Goal: Task Accomplishment & Management: Complete application form

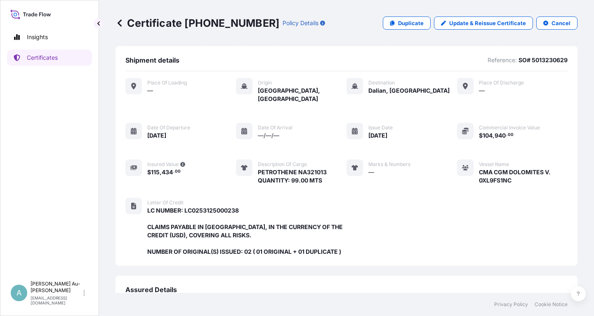
scroll to position [210, 0]
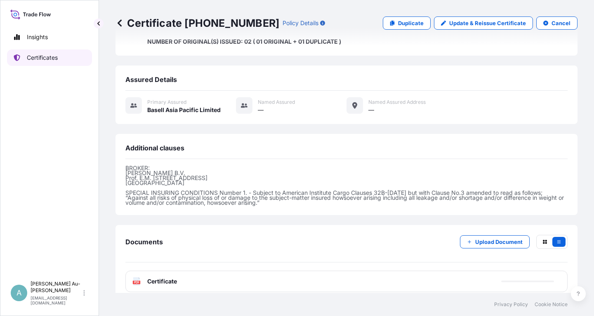
click at [66, 61] on link "Certificates" at bounding box center [49, 57] width 85 height 16
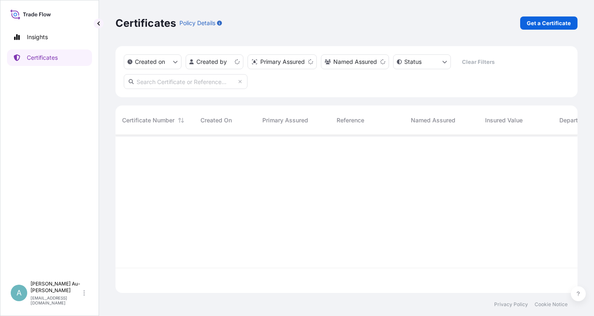
scroll to position [162, 462]
click at [211, 81] on input "text" at bounding box center [186, 81] width 124 height 15
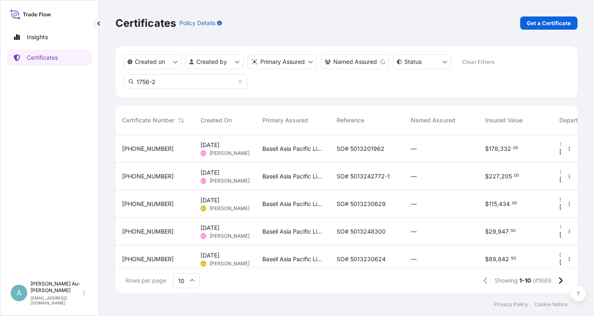
click at [209, 78] on input "1756-2" at bounding box center [186, 81] width 124 height 15
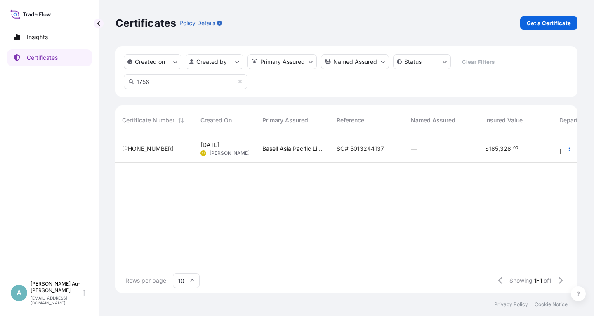
type input "1756-"
click at [342, 154] on div "SO# 5013244137" at bounding box center [367, 149] width 74 height 28
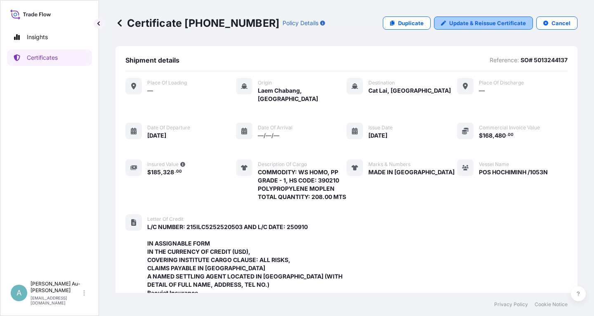
click at [477, 23] on p "Update & Reissue Certificate" at bounding box center [487, 23] width 77 height 8
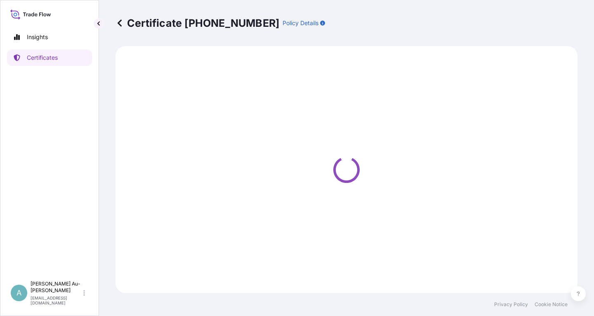
select select "Sea"
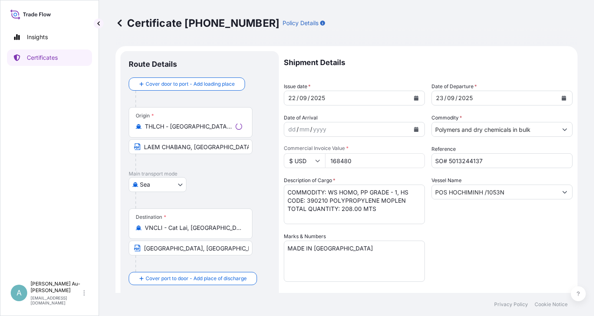
select select "32034"
click at [413, 97] on button "Calendar" at bounding box center [415, 97] width 13 height 13
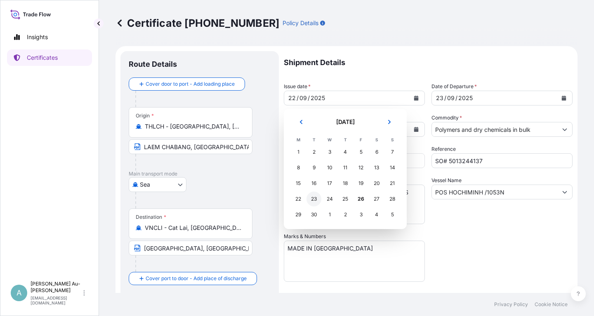
click at [317, 199] on div "23" at bounding box center [313, 199] width 15 height 15
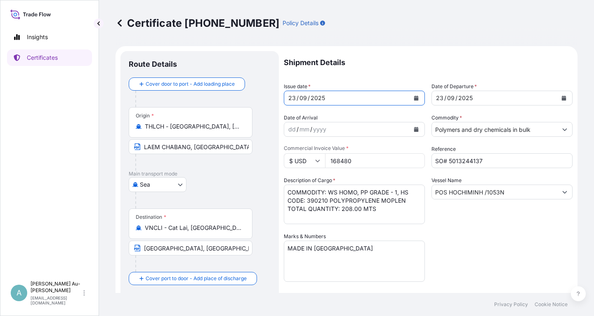
click at [566, 100] on button "Calendar" at bounding box center [563, 97] width 13 height 13
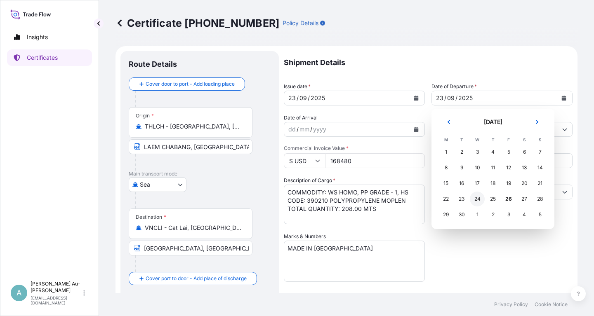
click at [477, 199] on div "24" at bounding box center [476, 199] width 15 height 15
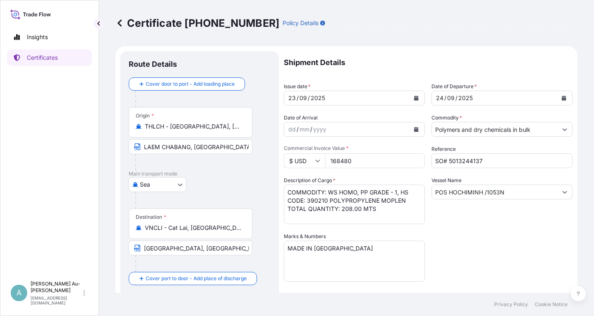
drag, startPoint x: 519, startPoint y: 268, endPoint x: 522, endPoint y: 261, distance: 7.7
click at [518, 264] on div "Shipment Details Issue date * [DATE] Date of Departure * [DATE] Date of Arrival…" at bounding box center [428, 263] width 289 height 424
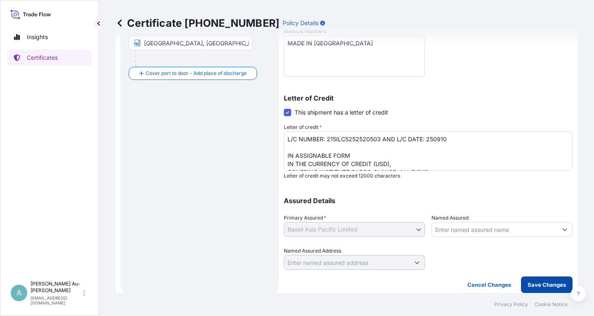
click at [549, 284] on p "Save Changes" at bounding box center [546, 285] width 38 height 8
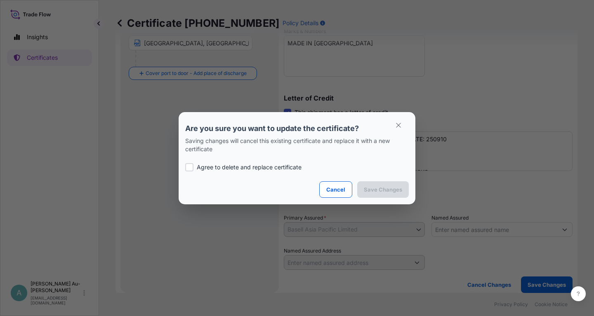
click at [259, 164] on p "Agree to delete and replace certificate" at bounding box center [249, 167] width 105 height 8
checkbox input "true"
click at [376, 190] on p "Save Changes" at bounding box center [383, 189] width 38 height 8
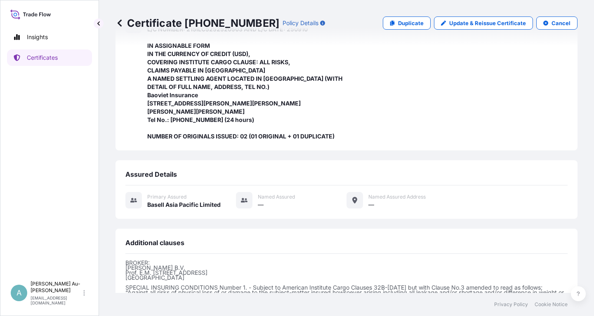
scroll to position [301, 0]
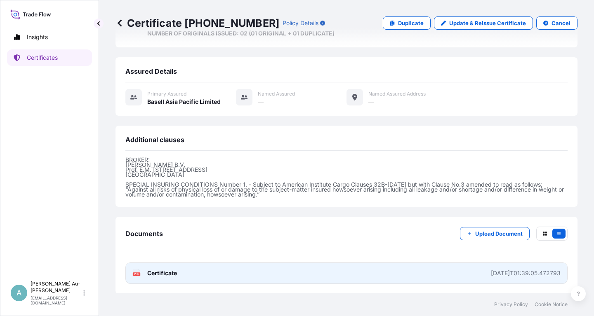
click at [200, 276] on link "PDF Certificate [DATE]T01:39:05.472793" at bounding box center [346, 273] width 442 height 21
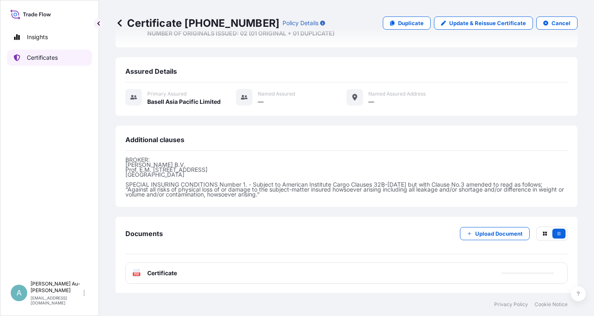
click at [30, 59] on p "Certificates" at bounding box center [42, 58] width 31 height 8
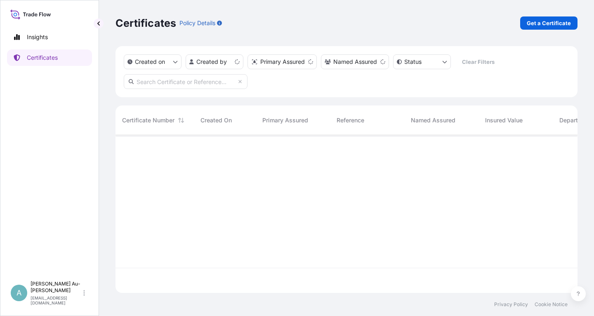
scroll to position [162, 462]
click at [176, 85] on input "text" at bounding box center [186, 81] width 124 height 15
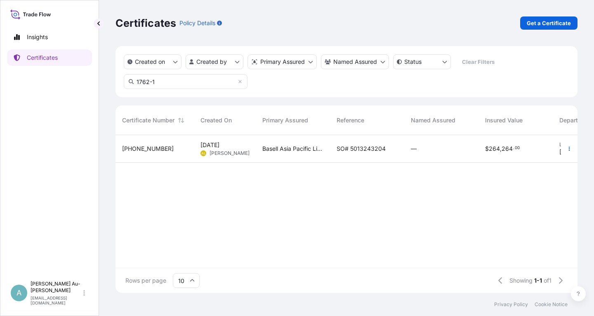
type input "1762-1"
click at [350, 148] on span "SO# 5013243204" at bounding box center [360, 149] width 49 height 8
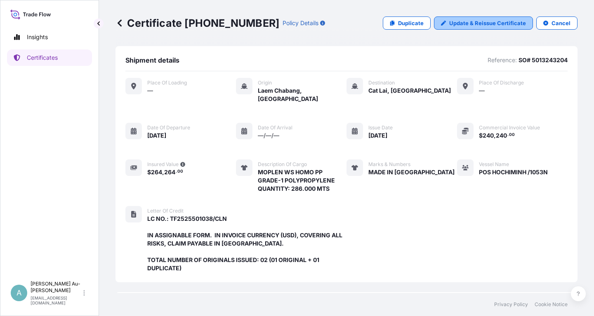
click at [458, 24] on p "Update & Reissue Certificate" at bounding box center [487, 23] width 77 height 8
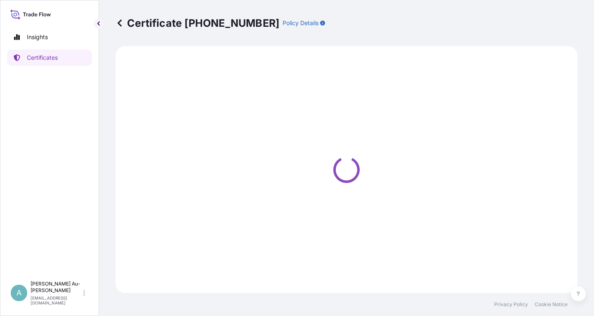
select select "Sea"
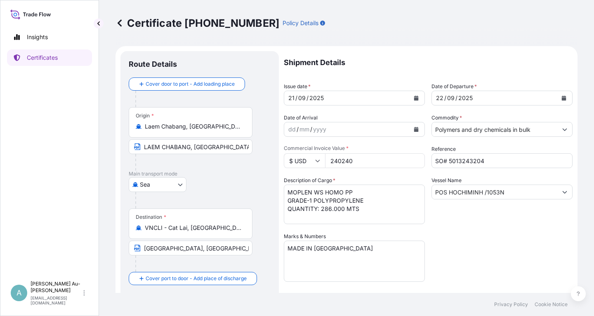
select select "32034"
click at [417, 98] on icon "Calendar" at bounding box center [416, 98] width 5 height 5
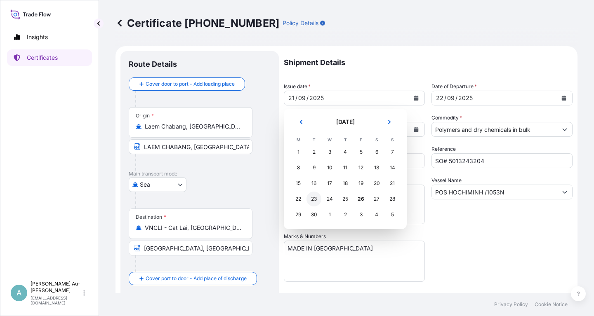
click at [316, 202] on div "23" at bounding box center [313, 199] width 15 height 15
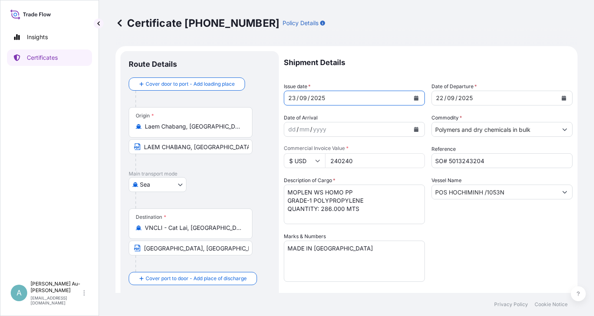
click at [563, 100] on icon "Calendar" at bounding box center [563, 98] width 5 height 5
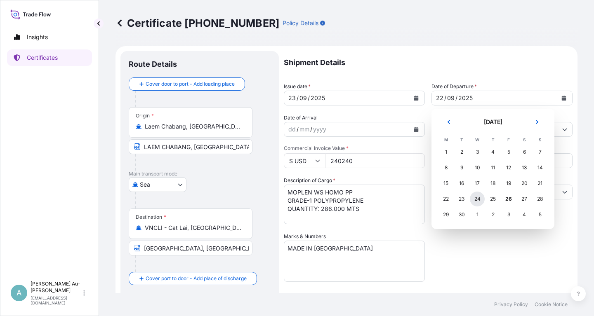
click at [479, 202] on div "24" at bounding box center [476, 199] width 15 height 15
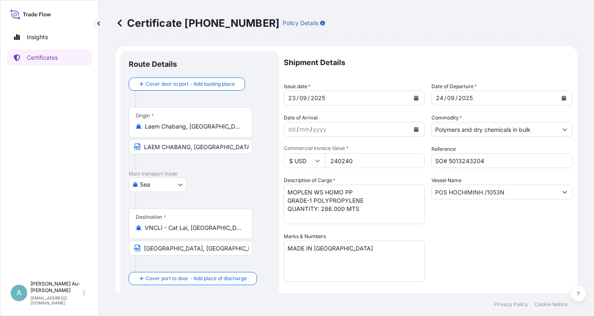
click at [464, 248] on div "Shipment Details Issue date * [DATE] Date of Departure * [DATE] Date of Arrival…" at bounding box center [428, 263] width 289 height 424
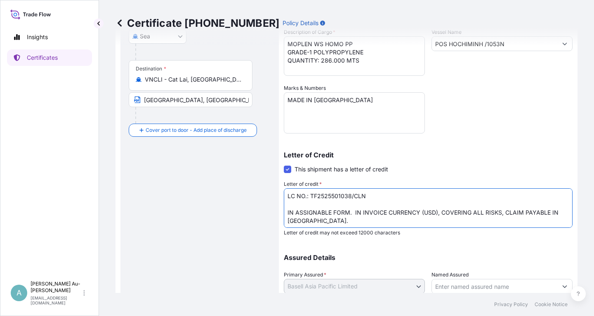
drag, startPoint x: 367, startPoint y: 197, endPoint x: 284, endPoint y: 198, distance: 83.3
click at [284, 198] on textarea "LC NO.: TF2525501038/CLN IN ASSIGNABLE FORM. IN INVOICE CURRENCY (USD), COVERIN…" at bounding box center [428, 208] width 289 height 40
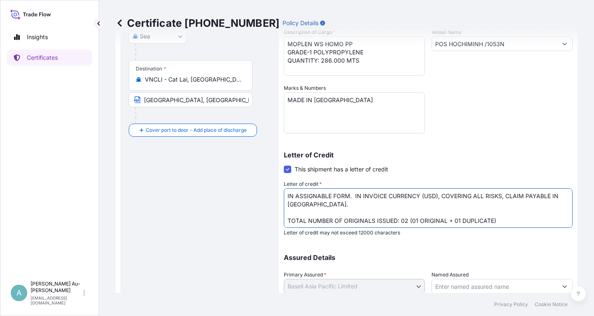
type textarea "IN ASSIGNABLE FORM. IN INVOICE CURRENCY (USD), COVERING ALL RISKS, CLAIM PAYABL…"
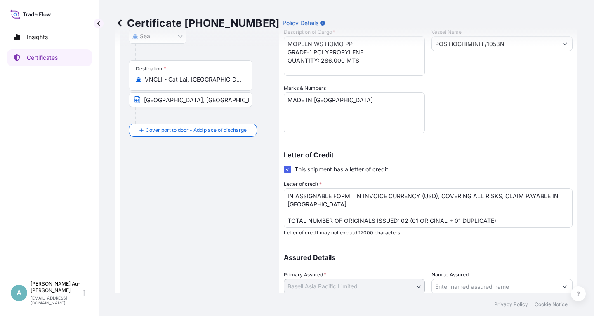
click at [490, 147] on div "Letter of Credit This shipment has a letter of credit Letter of credit * LC NO.…" at bounding box center [428, 189] width 289 height 94
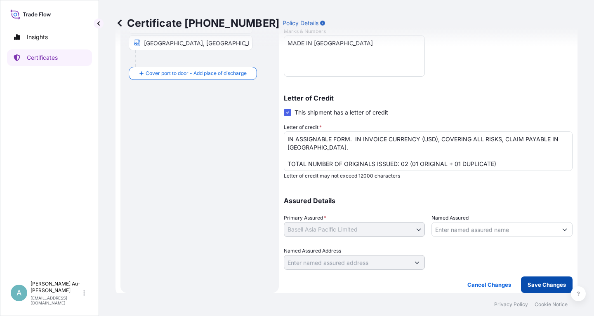
click at [551, 286] on p "Save Changes" at bounding box center [546, 285] width 38 height 8
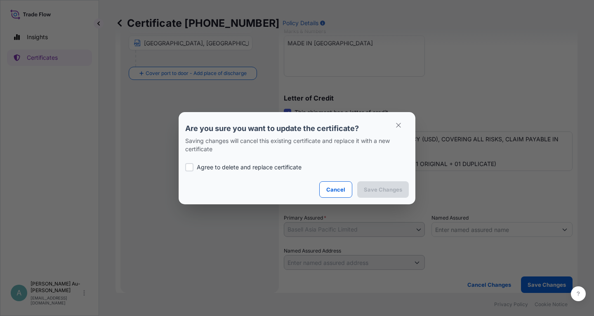
click at [249, 161] on div "Agree to delete and replace certificate" at bounding box center [296, 167] width 223 height 28
click at [252, 168] on p "Agree to delete and replace certificate" at bounding box center [249, 167] width 105 height 8
checkbox input "true"
click at [395, 192] on p "Save Changes" at bounding box center [383, 189] width 38 height 8
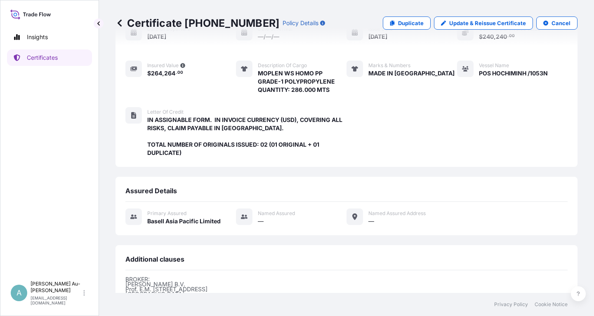
scroll to position [210, 0]
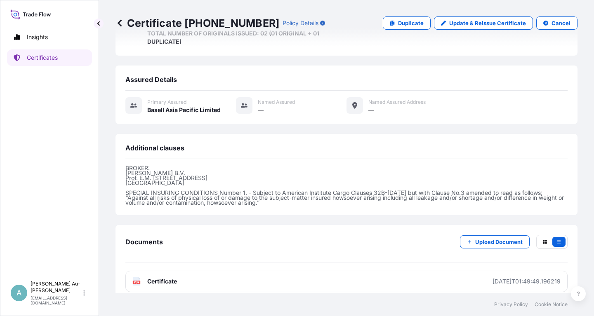
click at [226, 271] on link "PDF Certificate [DATE]T01:49:49.196219" at bounding box center [346, 281] width 442 height 21
click at [46, 61] on p "Certificates" at bounding box center [42, 58] width 31 height 8
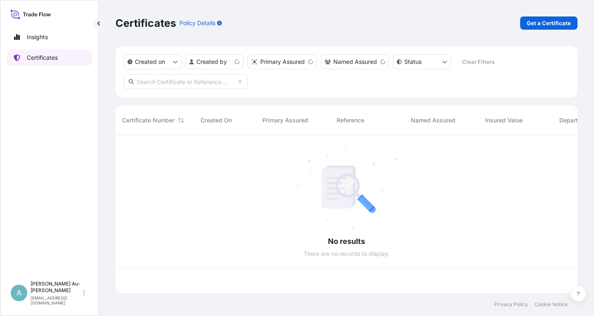
scroll to position [162, 462]
click at [205, 80] on input "text" at bounding box center [186, 81] width 124 height 15
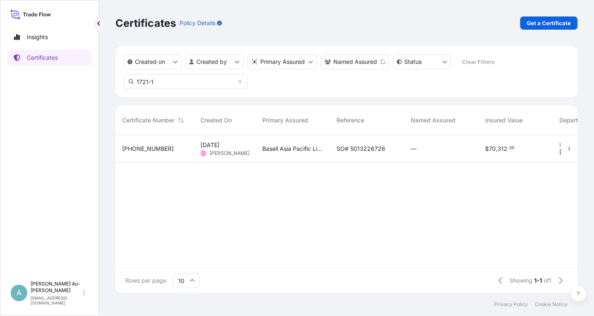
type input "1721-1"
click at [350, 150] on span "SO# 5013226726" at bounding box center [360, 149] width 49 height 8
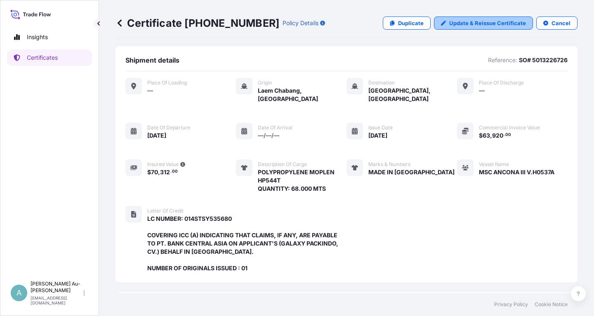
click at [469, 21] on p "Update & Reissue Certificate" at bounding box center [487, 23] width 77 height 8
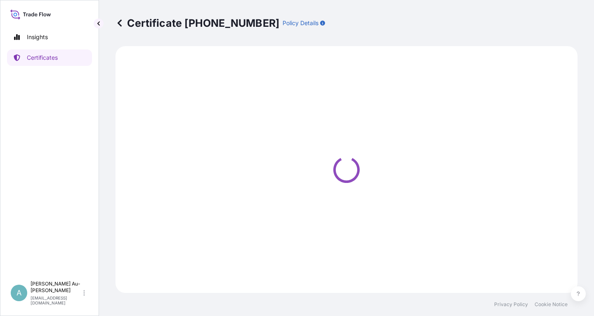
select select "Sea"
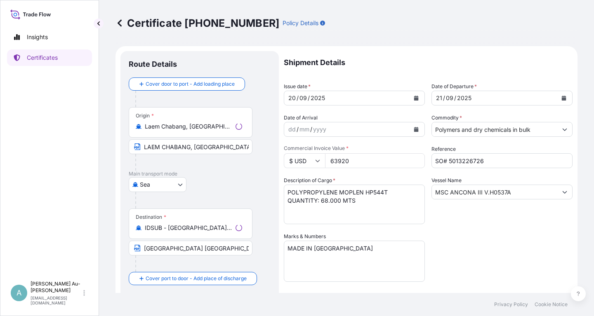
select select "32034"
click at [415, 99] on icon "Calendar" at bounding box center [416, 98] width 5 height 5
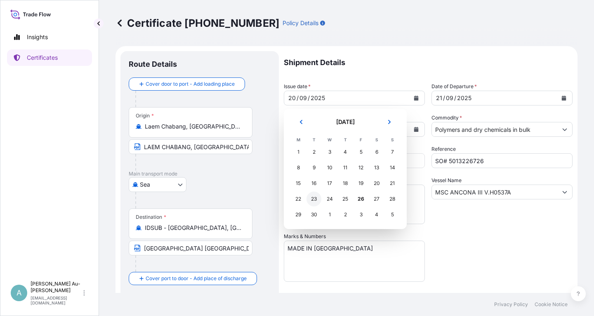
click at [315, 201] on div "23" at bounding box center [313, 199] width 15 height 15
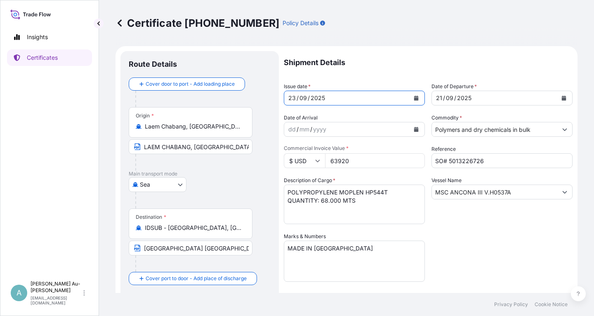
click at [564, 98] on icon "Calendar" at bounding box center [563, 98] width 5 height 5
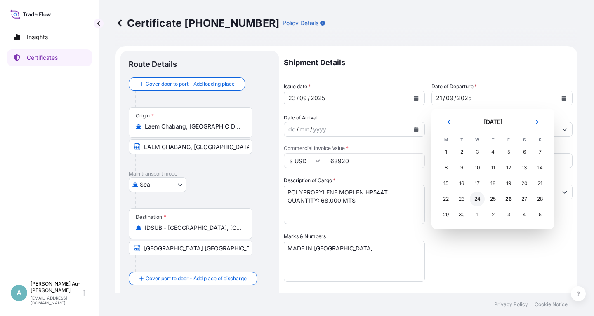
click at [476, 199] on div "24" at bounding box center [476, 199] width 15 height 15
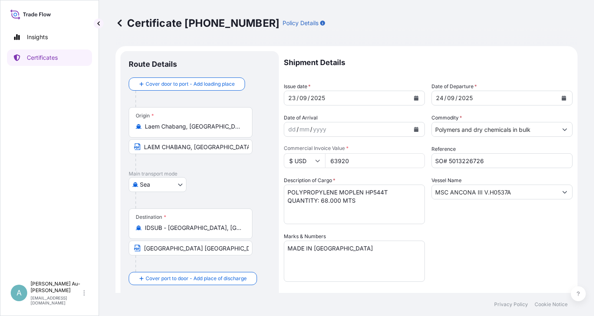
click at [474, 252] on div "Shipment Details Issue date * [DATE] Date of Departure * [DATE] Date of Arrival…" at bounding box center [428, 263] width 289 height 424
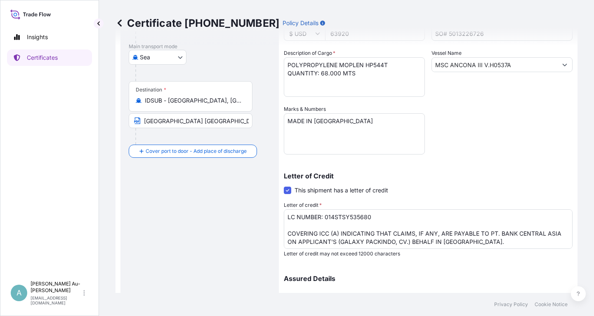
scroll to position [148, 0]
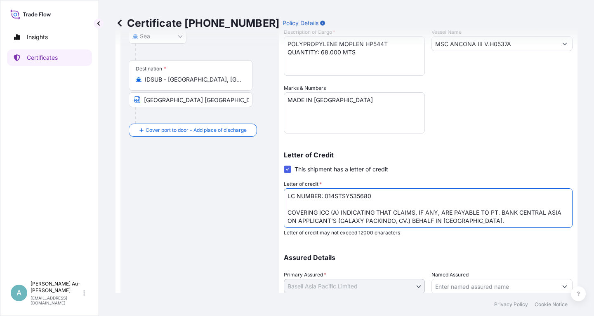
click at [392, 213] on textarea "LC NUMBER: 014STSY535680 COVERING ICC (A) INDICATING THAT CLAIMS, IF ANY, ARE P…" at bounding box center [428, 208] width 289 height 40
type textarea "LC NUMBER: 014STSY535680 COVERING ICC (A) CLAIMS, IF ANY, ARE PAYABLE TO PT. BA…"
click at [425, 165] on div "Letter of Credit This shipment has a letter of credit Letter of credit * LC NUM…" at bounding box center [428, 194] width 289 height 84
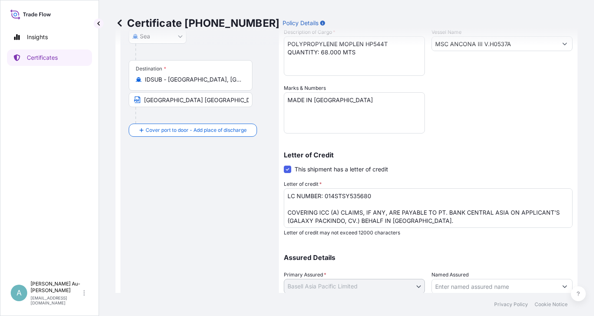
click at [142, 98] on input "[GEOGRAPHIC_DATA] [GEOGRAPHIC_DATA] [GEOGRAPHIC_DATA]" at bounding box center [191, 99] width 124 height 15
click at [191, 99] on input "Text to appear on certificate" at bounding box center [191, 99] width 124 height 15
paste input "[GEOGRAPHIC_DATA] [GEOGRAPHIC_DATA] [GEOGRAPHIC_DATA]"
type input "[GEOGRAPHIC_DATA] [GEOGRAPHIC_DATA] [GEOGRAPHIC_DATA]"
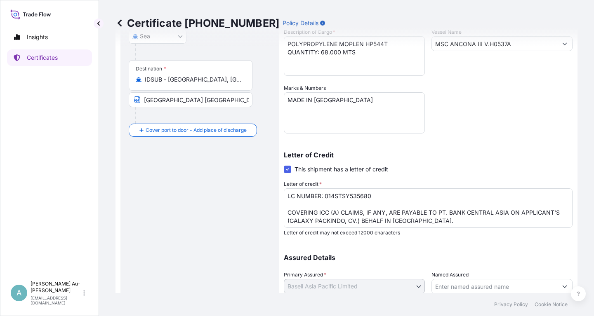
click at [482, 133] on div "Shipment Details Issue date * [DATE] Date of Departure * [DATE] Date of Arrival…" at bounding box center [428, 115] width 289 height 424
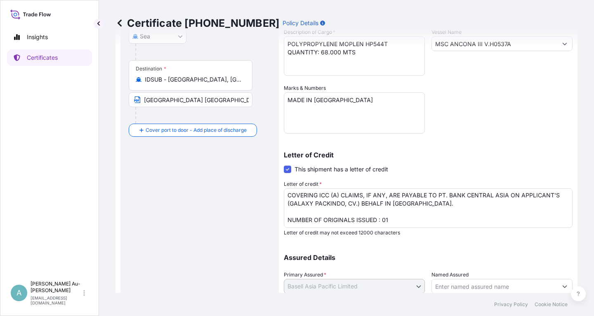
scroll to position [205, 0]
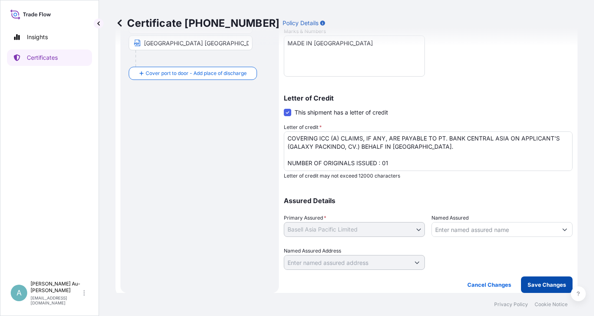
click at [536, 285] on p "Save Changes" at bounding box center [546, 285] width 38 height 8
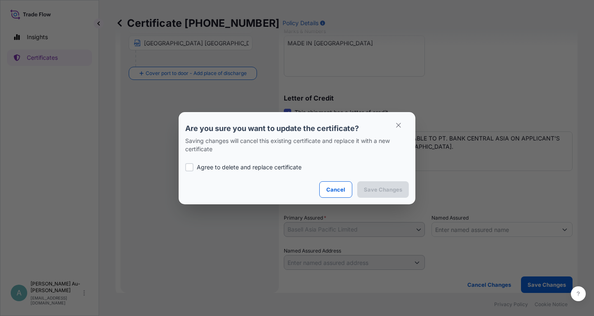
click at [192, 166] on div at bounding box center [189, 167] width 8 height 8
checkbox input "true"
click at [376, 186] on p "Save Changes" at bounding box center [383, 189] width 38 height 8
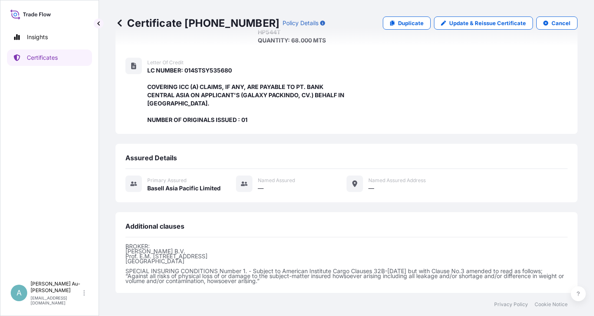
scroll to position [227, 0]
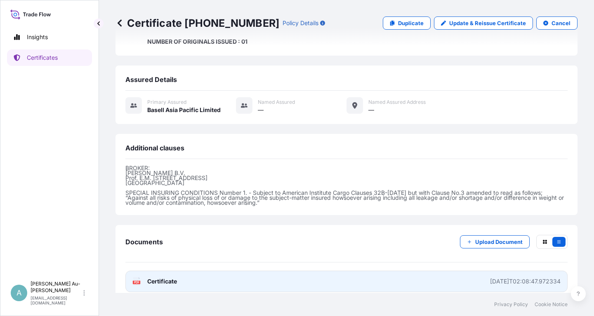
click at [211, 275] on link "PDF Certificate [DATE]T02:08:47.972334" at bounding box center [346, 281] width 442 height 21
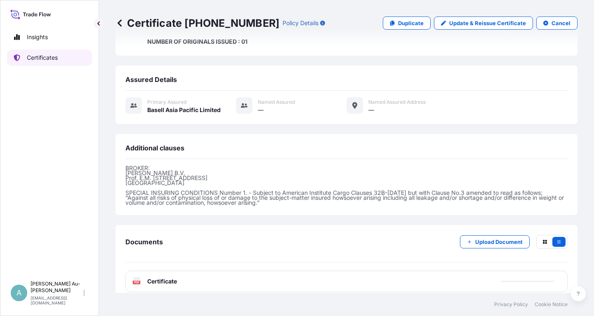
click at [49, 62] on link "Certificates" at bounding box center [49, 57] width 85 height 16
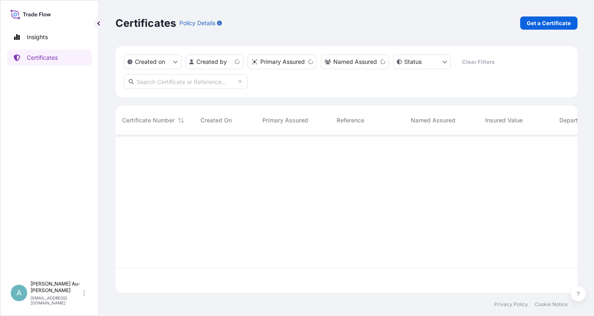
scroll to position [162, 462]
click at [166, 84] on input "text" at bounding box center [186, 81] width 124 height 15
type input "5"
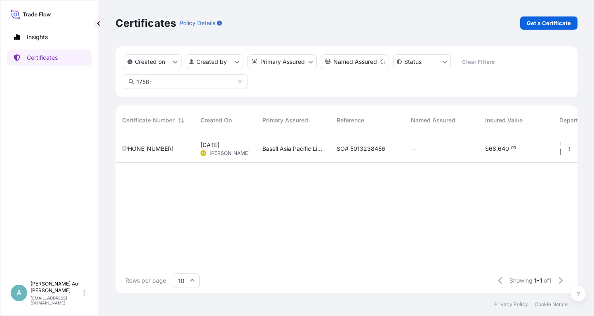
type input "1758-"
click at [347, 151] on span "SO# 5013238456" at bounding box center [360, 149] width 49 height 8
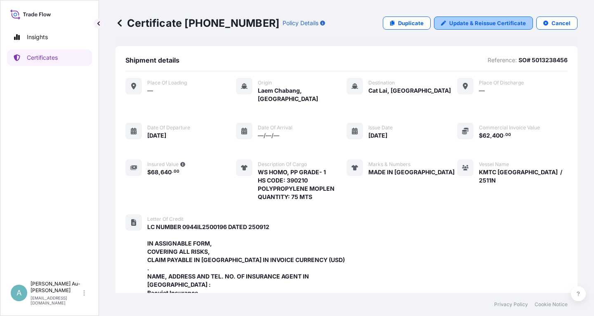
click at [486, 22] on p "Update & Reissue Certificate" at bounding box center [487, 23] width 77 height 8
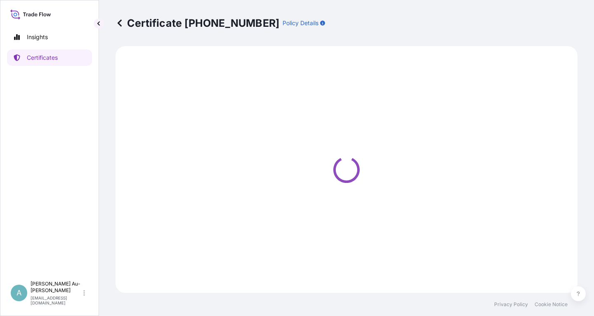
select select "Sea"
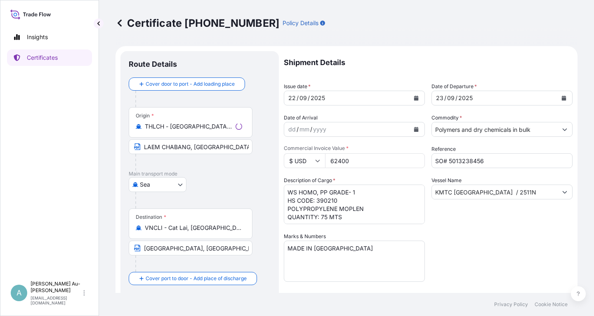
select select "32034"
click at [415, 100] on icon "Calendar" at bounding box center [416, 98] width 5 height 5
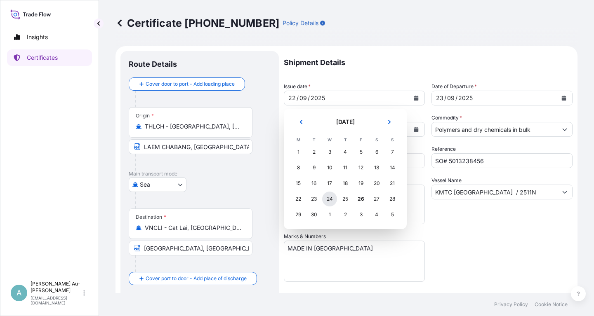
click at [328, 198] on div "24" at bounding box center [329, 199] width 15 height 15
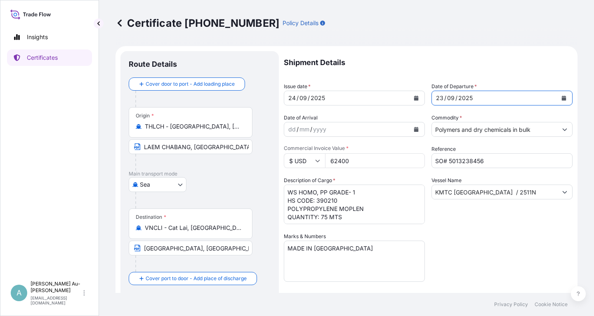
click at [562, 97] on icon "Calendar" at bounding box center [563, 98] width 5 height 5
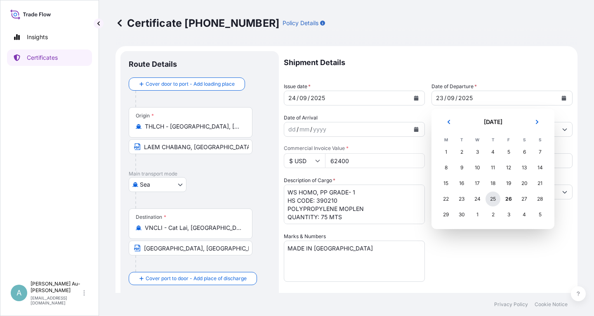
click at [493, 202] on div "25" at bounding box center [492, 199] width 15 height 15
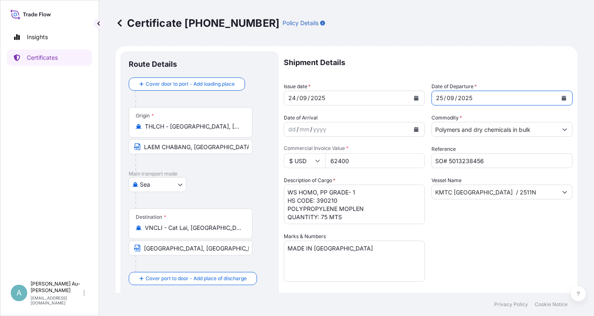
click at [490, 259] on div "Shipment Details Issue date * [DATE] Date of Departure * [DATE] Date of Arrival…" at bounding box center [428, 263] width 289 height 424
click at [485, 221] on div "Vessel Name KMTC [GEOGRAPHIC_DATA] / 2511N" at bounding box center [501, 200] width 141 height 48
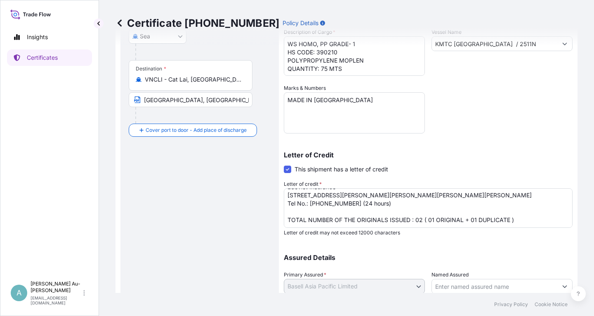
scroll to position [205, 0]
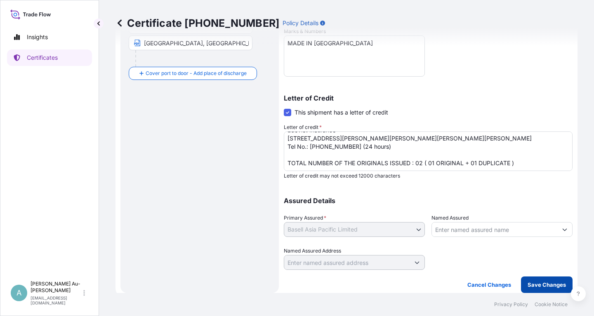
click at [544, 289] on button "Save Changes" at bounding box center [547, 285] width 52 height 16
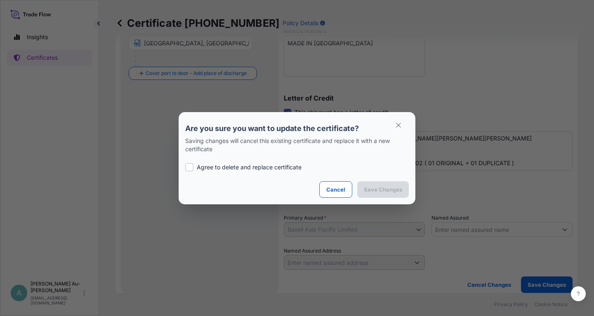
click at [215, 169] on p "Agree to delete and replace certificate" at bounding box center [249, 167] width 105 height 8
checkbox input "true"
click at [376, 192] on p "Save Changes" at bounding box center [383, 189] width 38 height 8
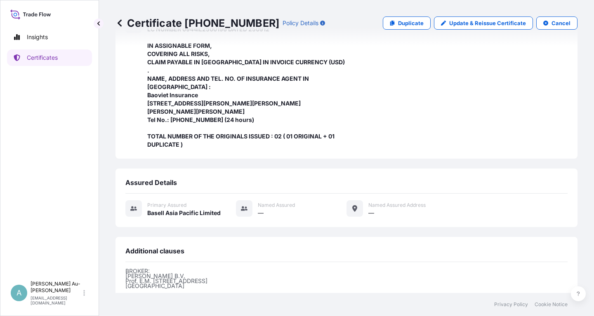
scroll to position [284, 0]
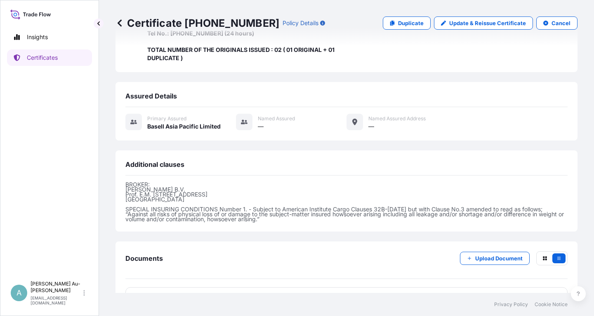
click at [220, 287] on link "PDF Certificate [DATE]T02:20:32.637381" at bounding box center [346, 297] width 442 height 21
click at [41, 63] on link "Certificates" at bounding box center [49, 57] width 85 height 16
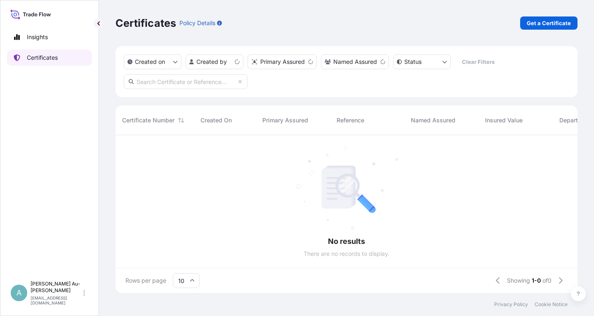
scroll to position [162, 462]
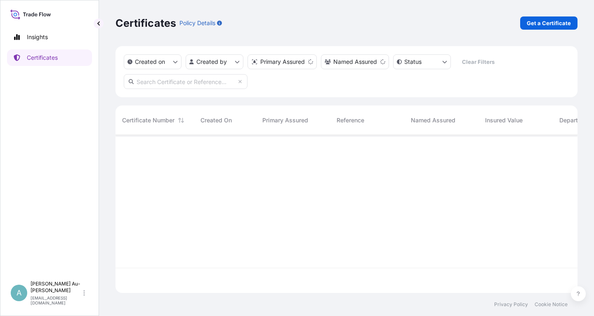
click at [211, 83] on input "text" at bounding box center [186, 81] width 124 height 15
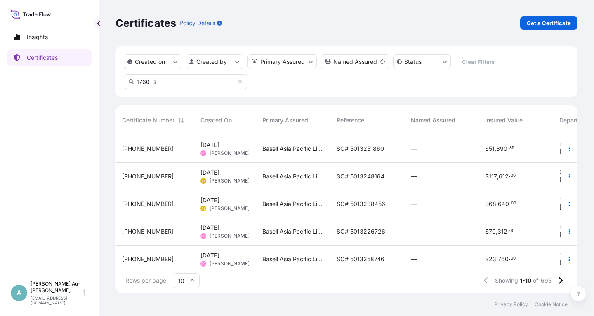
type input "1760-3"
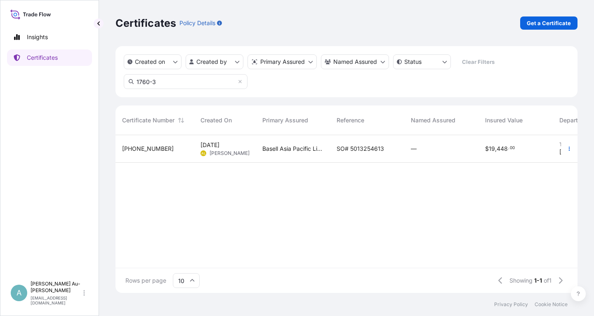
click at [339, 152] on span "SO# 5013254613" at bounding box center [359, 149] width 47 height 8
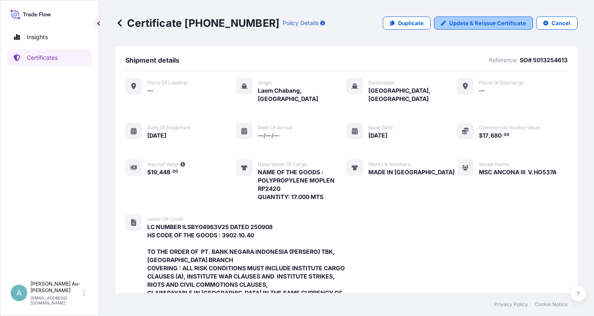
click at [468, 26] on p "Update & Reissue Certificate" at bounding box center [487, 23] width 77 height 8
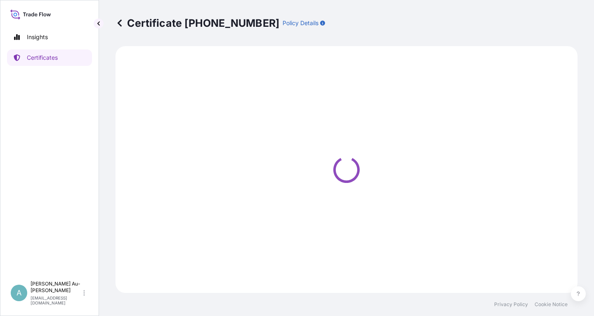
select select "Sea"
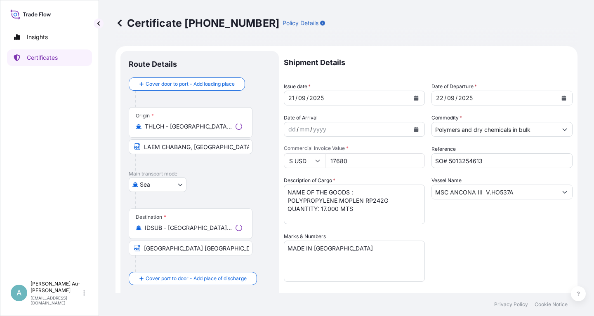
select select "32034"
click at [415, 98] on icon "Calendar" at bounding box center [416, 98] width 5 height 5
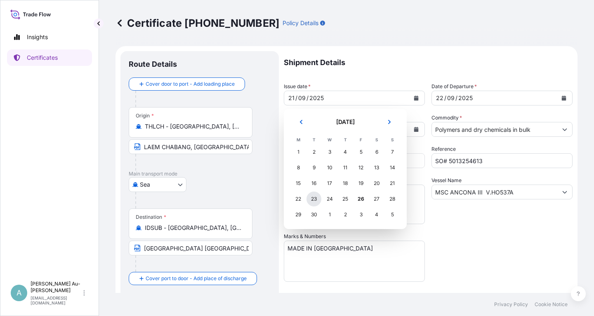
click at [317, 201] on div "23" at bounding box center [313, 199] width 15 height 15
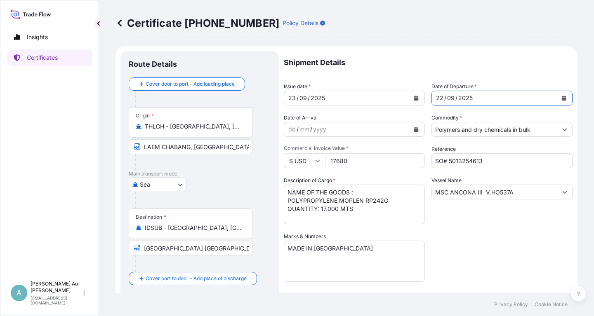
click at [563, 100] on icon "Calendar" at bounding box center [563, 98] width 5 height 5
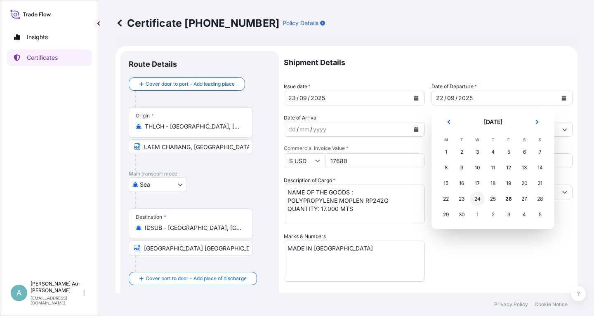
click at [478, 200] on div "24" at bounding box center [476, 199] width 15 height 15
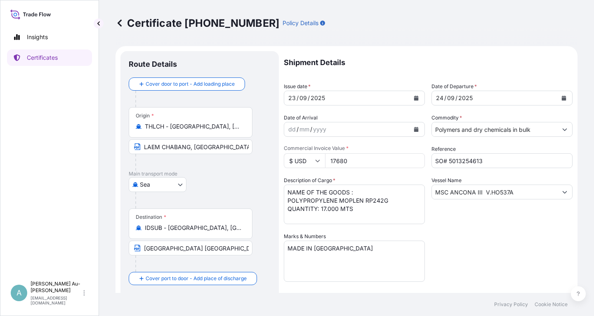
click at [515, 246] on div "Shipment Details Issue date * [DATE] Date of Departure * [DATE] Date of Arrival…" at bounding box center [428, 263] width 289 height 424
click at [467, 251] on div "Shipment Details Issue date * [DATE] Date of Departure * [DATE] Date of Arrival…" at bounding box center [428, 263] width 289 height 424
click at [142, 250] on input "[GEOGRAPHIC_DATA] [GEOGRAPHIC_DATA] [GEOGRAPHIC_DATA]" at bounding box center [191, 248] width 124 height 15
click at [178, 248] on input "Text to appear on certificate" at bounding box center [191, 248] width 124 height 15
paste input "[GEOGRAPHIC_DATA] [GEOGRAPHIC_DATA] [GEOGRAPHIC_DATA]"
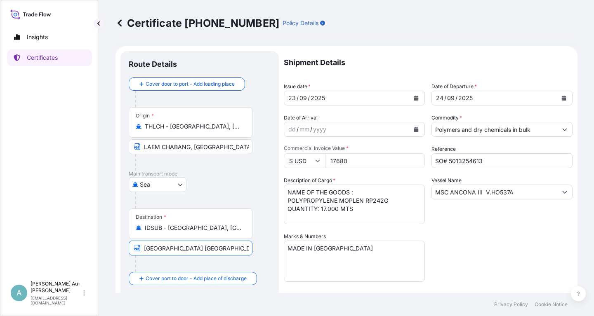
type input "[GEOGRAPHIC_DATA] [GEOGRAPHIC_DATA] [GEOGRAPHIC_DATA]"
drag, startPoint x: 480, startPoint y: 234, endPoint x: 468, endPoint y: 235, distance: 12.0
click at [478, 235] on div "Shipment Details Issue date * [DATE] Date of Departure * [DATE] Date of Arrival…" at bounding box center [428, 263] width 289 height 424
click at [501, 253] on div "Shipment Details Issue date * [DATE] Date of Departure * [DATE] Date of Arrival…" at bounding box center [428, 263] width 289 height 424
drag, startPoint x: 515, startPoint y: 230, endPoint x: 496, endPoint y: 220, distance: 21.6
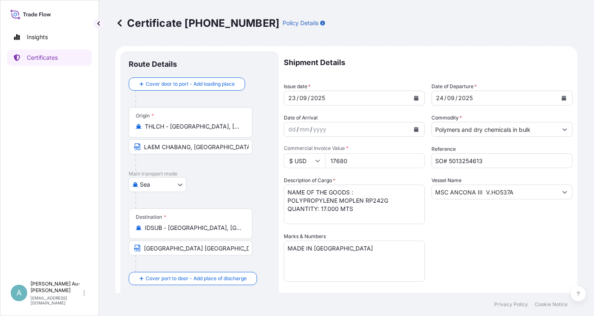
click at [502, 222] on div "Shipment Details Issue date * [DATE] Date of Departure * [DATE] Date of Arrival…" at bounding box center [428, 263] width 289 height 424
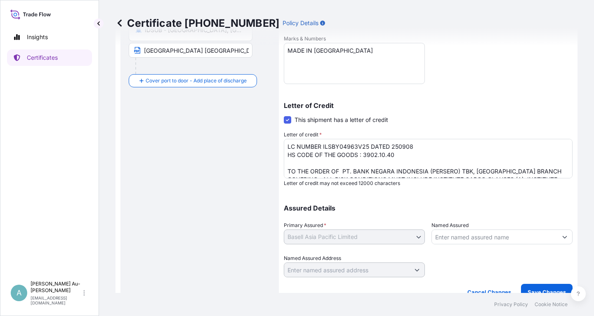
scroll to position [205, 0]
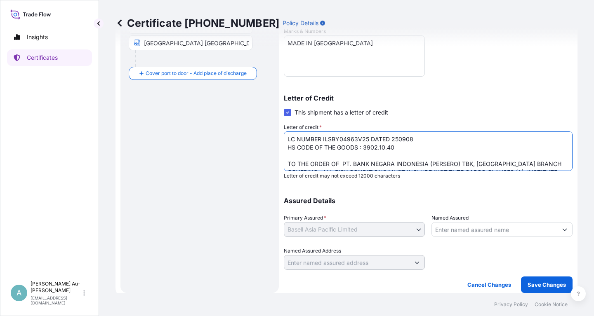
drag, startPoint x: 286, startPoint y: 163, endPoint x: 285, endPoint y: 178, distance: 15.3
click at [286, 165] on textarea "LC NUMBER ILSBY04963V25 DATED 250908 HS CODE OF THE GOODS : 3902.10.40 TO THE O…" at bounding box center [428, 151] width 289 height 40
click at [290, 157] on textarea "LC NUMBER ILSBY04963V25 DATED 250908 HS CODE OF THE GOODS : 3902.10.40 TO THE O…" at bounding box center [428, 151] width 289 height 40
click at [378, 160] on textarea "LC NUMBER ILSBY04963V25 DATED 250908 HS CODE OF THE GOODS : 3902.10.40 TO THE O…" at bounding box center [428, 151] width 289 height 40
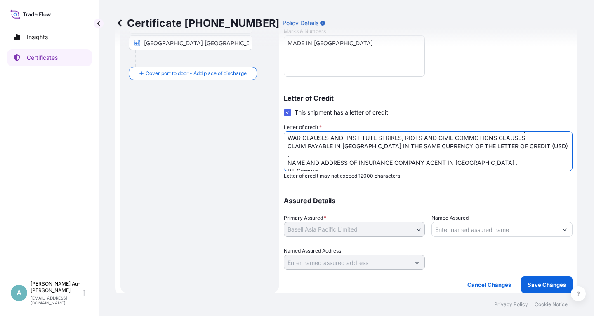
scroll to position [70, 0]
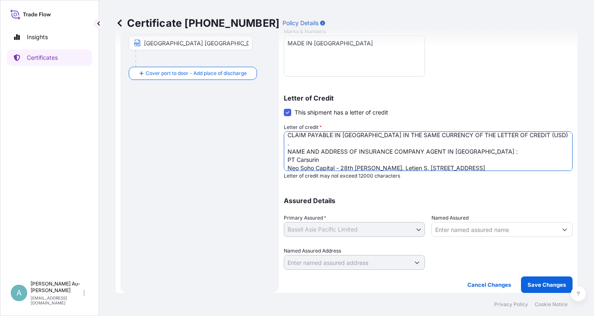
click at [287, 136] on textarea "LC NUMBER ILSBY04963V25 DATED 250908 HS CODE OF THE GOODS : 3902.10.40 TO THE O…" at bounding box center [428, 151] width 289 height 40
click at [537, 165] on textarea "LC NUMBER ILSBY04963V25 DATED 250908 HS CODE OF THE GOODS : 3902.10.40 TO THE O…" at bounding box center [428, 151] width 289 height 40
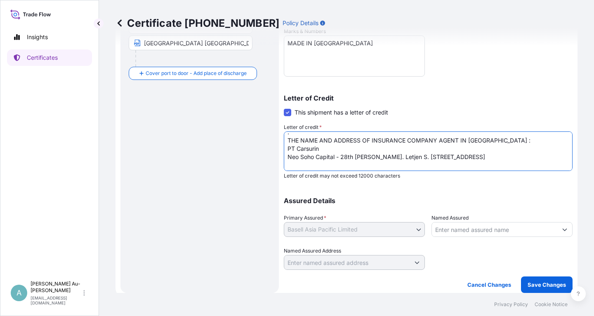
scroll to position [83, 0]
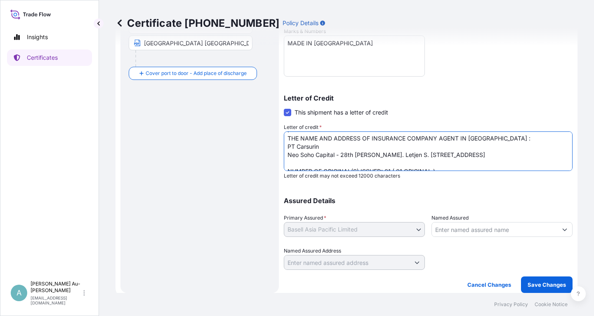
click at [439, 161] on textarea "LC NUMBER ILSBY04963V25 DATED 250908 HS CODE OF THE GOODS : 3902.10.40 TO THE O…" at bounding box center [428, 151] width 289 height 40
type textarea "LC NUMBER ILSBY04963V25 DATED 250908 HS CODE OF THE GOODS : 3902.10.40 (NON-DED…"
click at [535, 284] on p "Save Changes" at bounding box center [546, 285] width 38 height 8
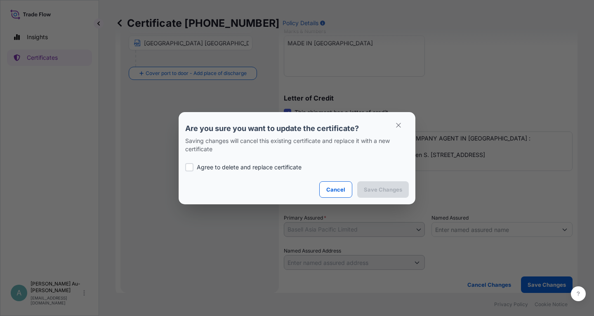
click at [238, 163] on div "Agree to delete and replace certificate" at bounding box center [296, 167] width 223 height 28
click at [214, 169] on p "Agree to delete and replace certificate" at bounding box center [249, 167] width 105 height 8
checkbox input "true"
click at [380, 188] on p "Save Changes" at bounding box center [383, 189] width 38 height 8
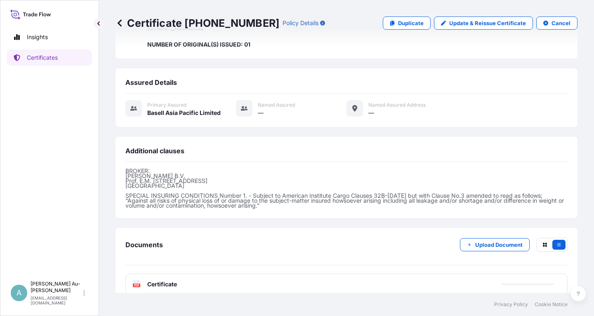
scroll to position [326, 0]
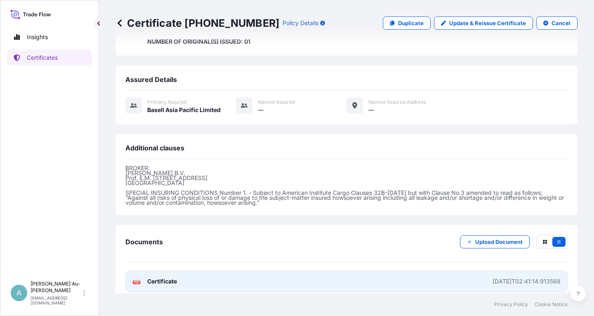
click at [265, 277] on link "PDF Certificate [DATE]T02:41:14.913568" at bounding box center [346, 281] width 442 height 21
